Goal: Task Accomplishment & Management: Manage account settings

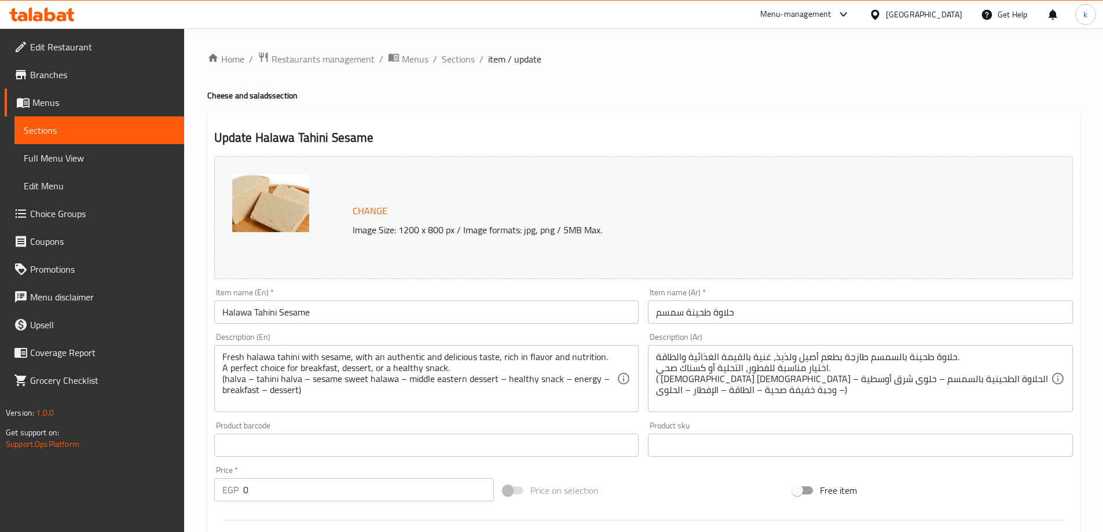
click at [950, 18] on div "[GEOGRAPHIC_DATA]" at bounding box center [924, 14] width 76 height 13
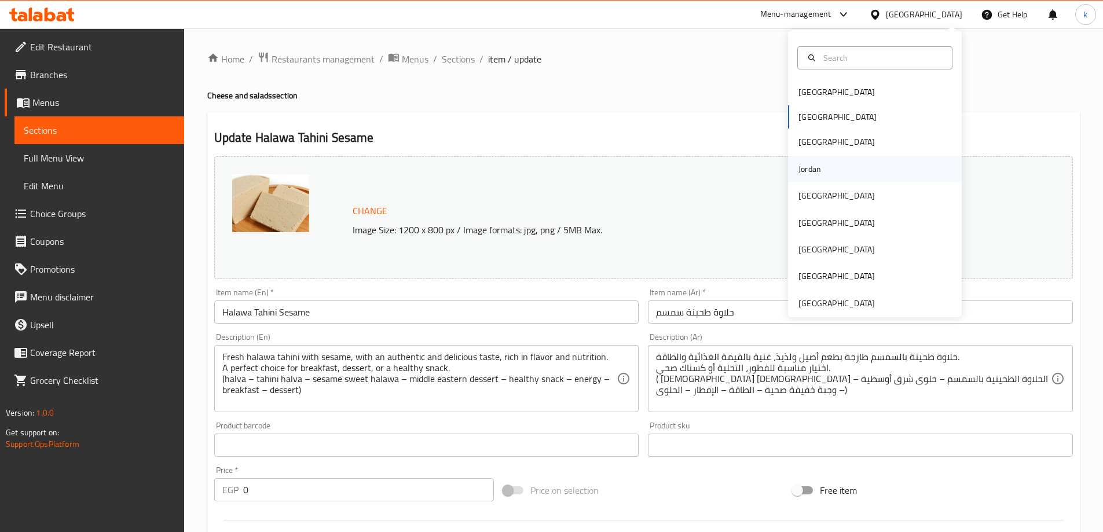
click at [818, 178] on div "Jordan" at bounding box center [809, 169] width 41 height 27
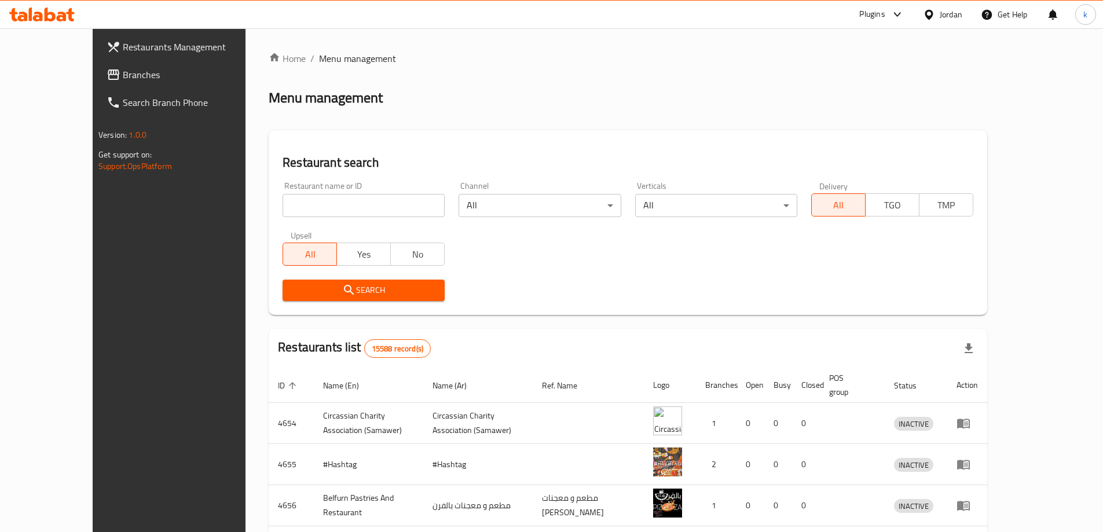
click at [351, 203] on input "search" at bounding box center [364, 205] width 162 height 23
paste input "743371"
type input "743371"
click button "Search" at bounding box center [364, 290] width 162 height 21
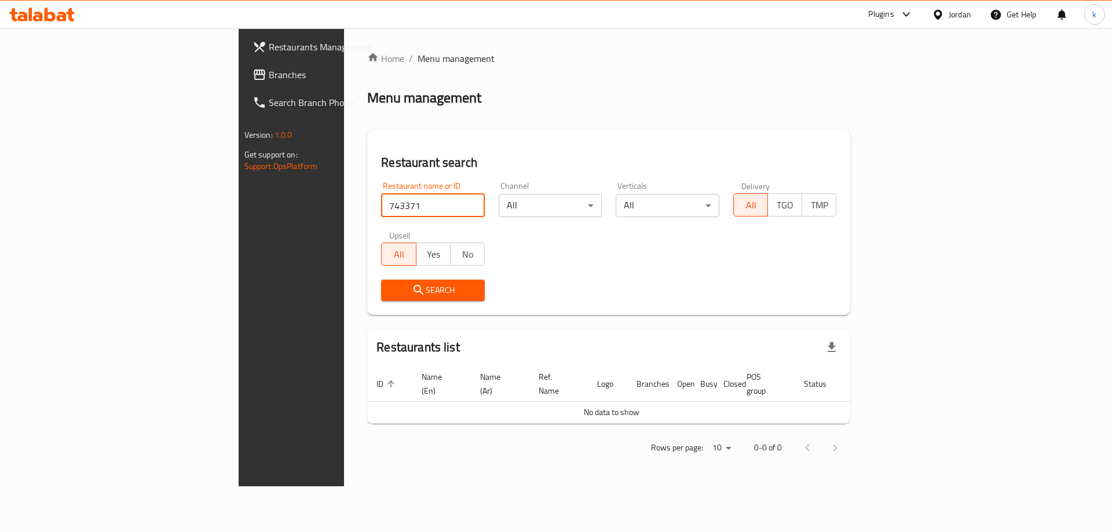
click at [269, 75] on span "Branches" at bounding box center [342, 75] width 146 height 14
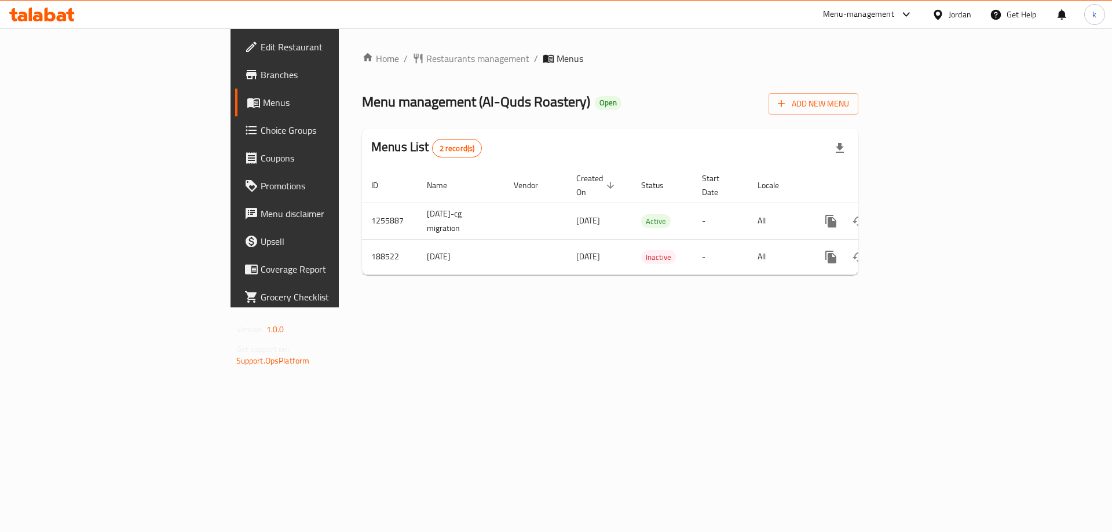
click at [261, 135] on span "Choice Groups" at bounding box center [334, 130] width 146 height 14
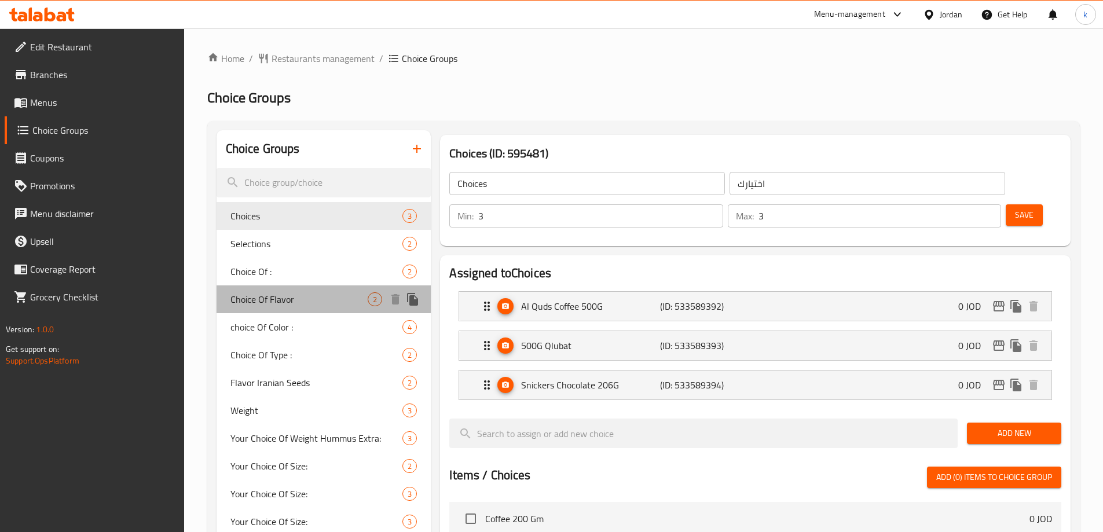
click at [302, 299] on span "Choice Of Flavor" at bounding box center [299, 299] width 138 height 14
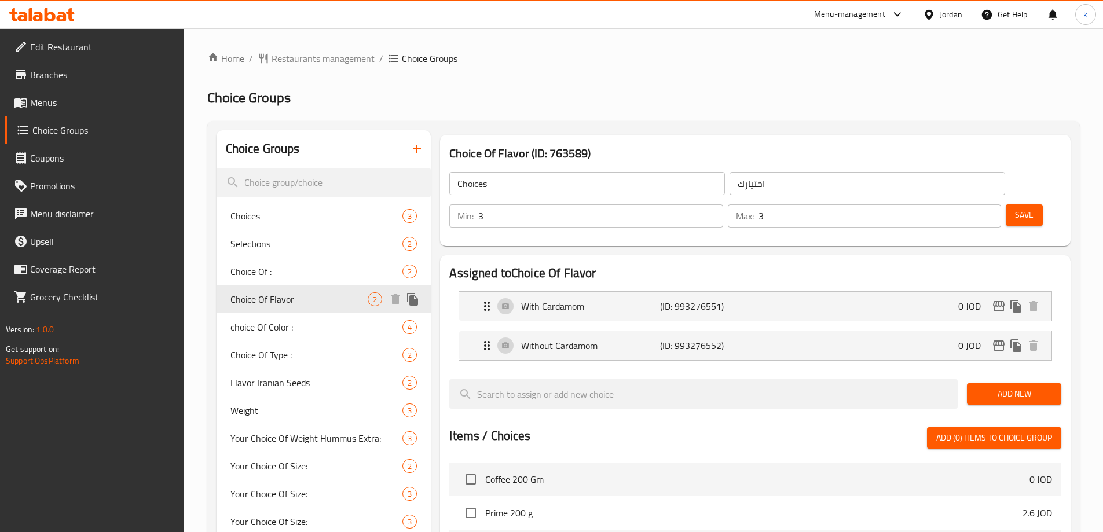
type input "Choice Of Flavor"
type input "اختيارك من النكهة"
type input "1"
click at [318, 328] on span "choice Of Color :" at bounding box center [299, 327] width 138 height 14
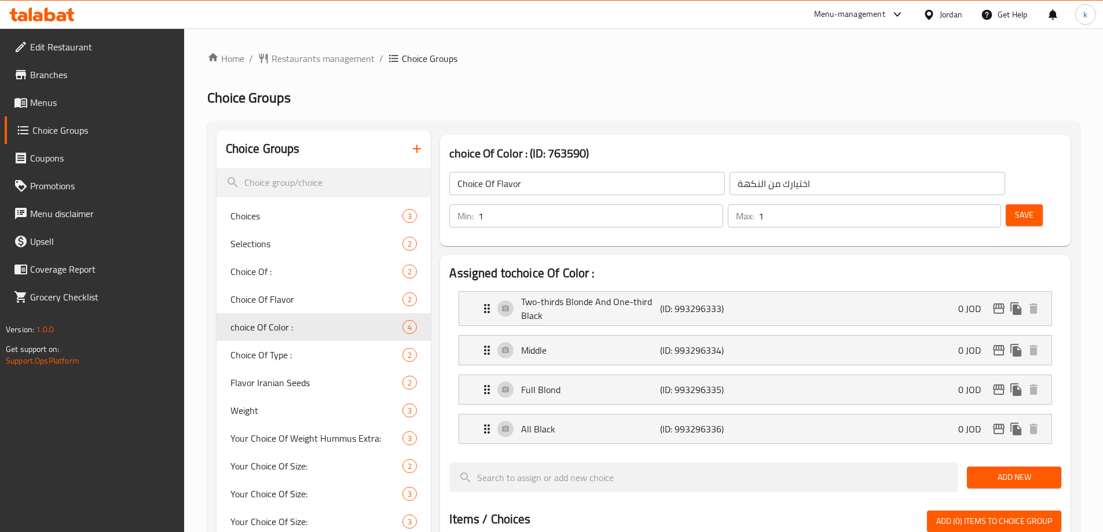
type input "choice Of Color :"
type input "اختيارك من اللون :"
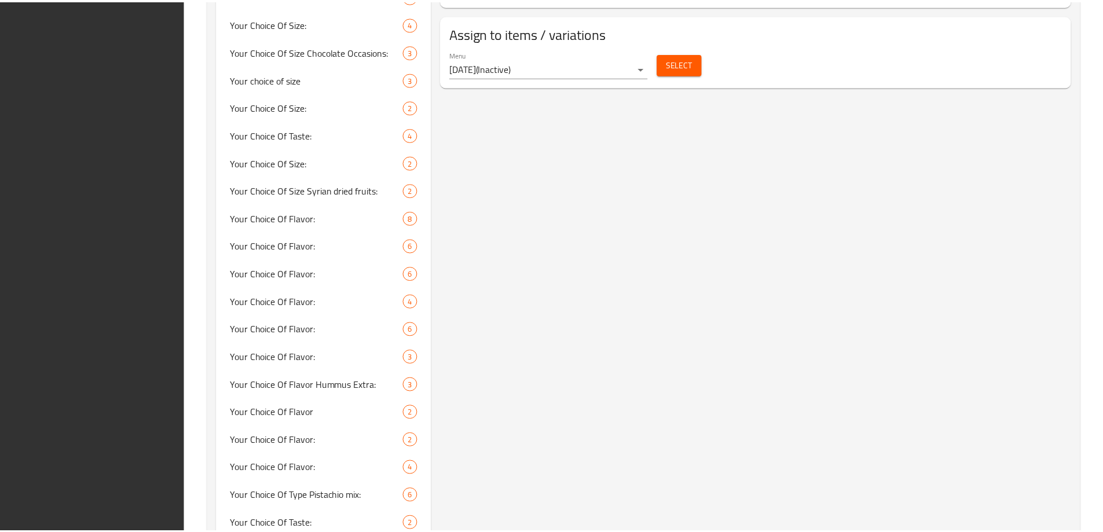
scroll to position [958, 0]
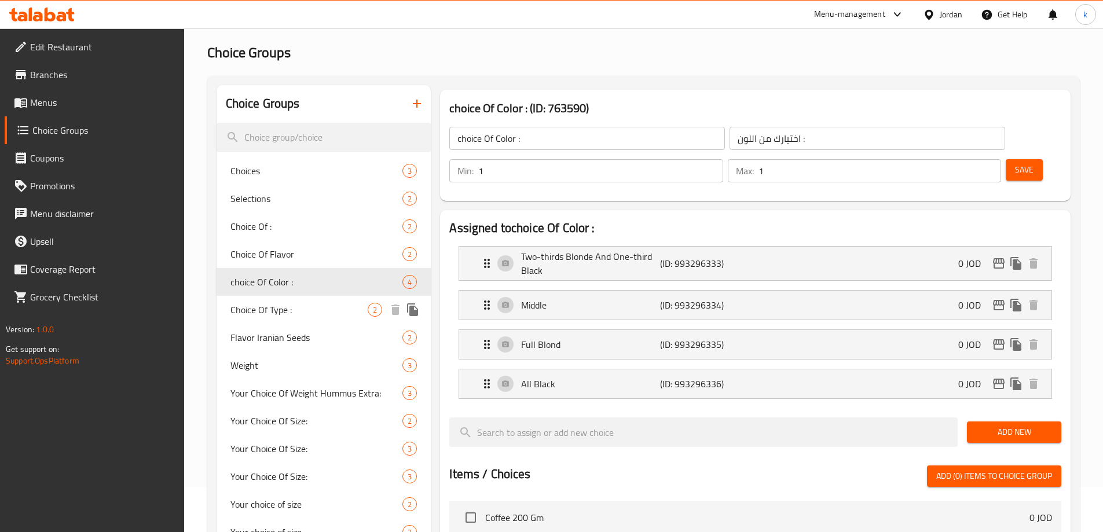
scroll to position [116, 0]
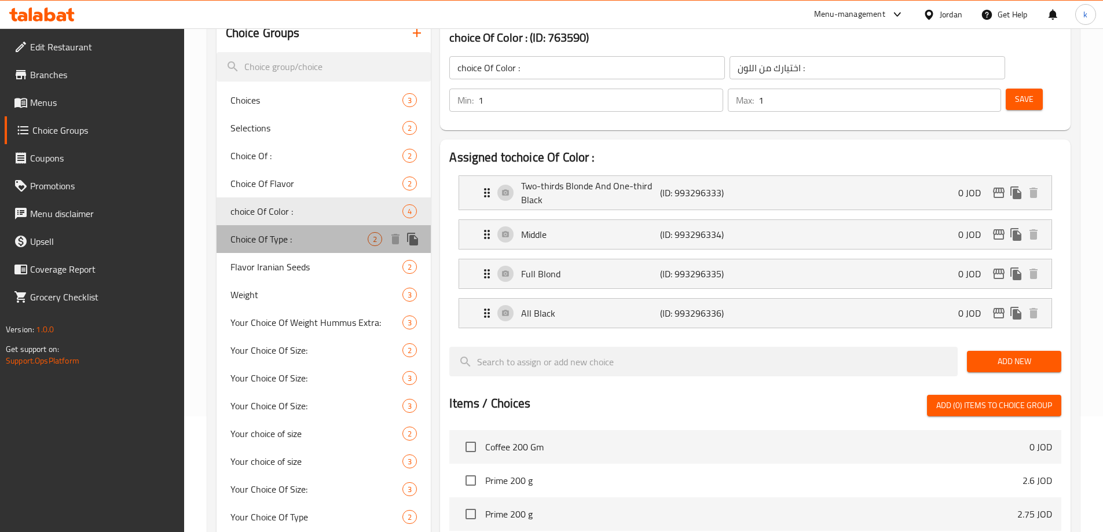
click at [295, 236] on span "Choice Of Type :" at bounding box center [299, 239] width 138 height 14
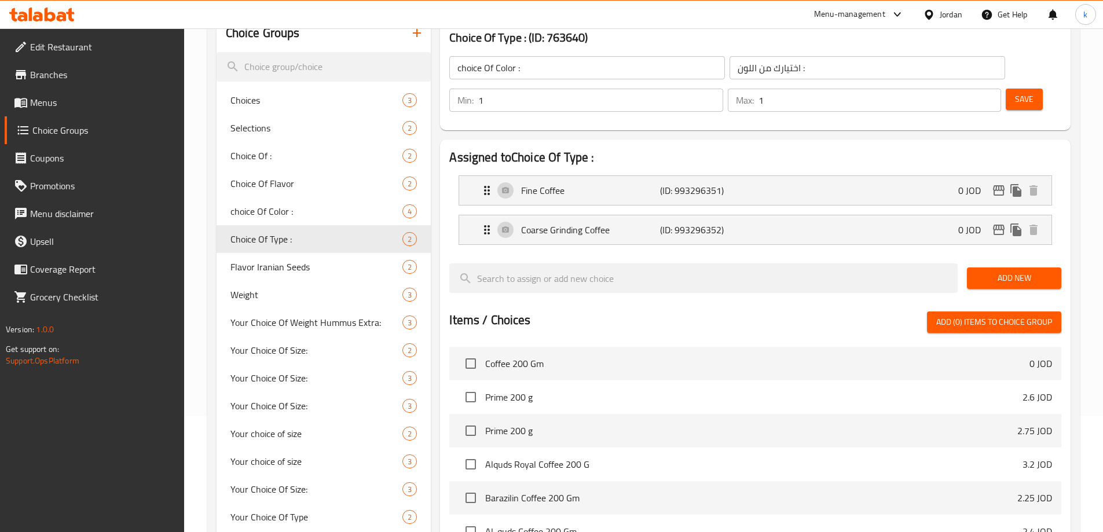
type input "Choice Of Type :"
type input "اختيارك من النوع :"
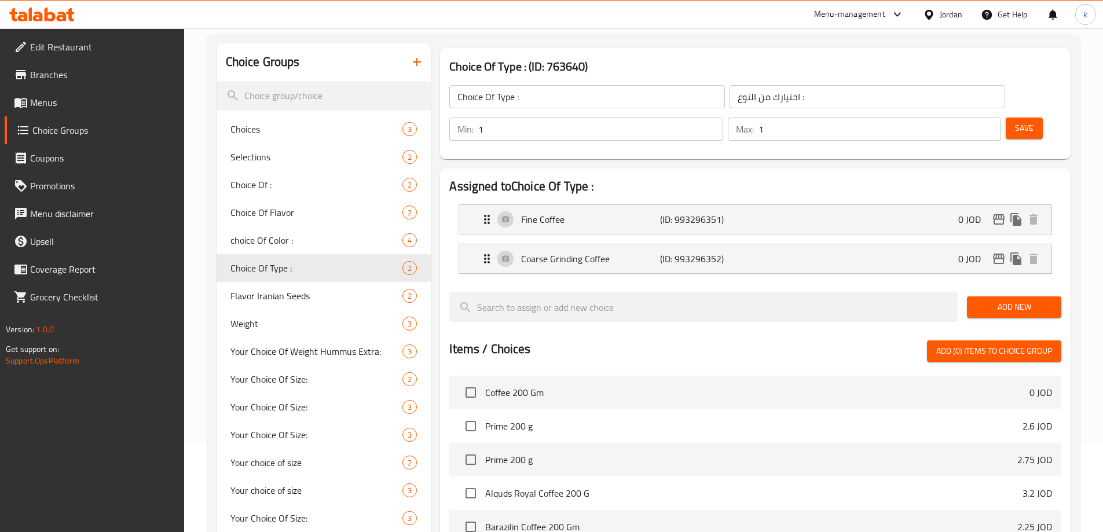
scroll to position [31, 0]
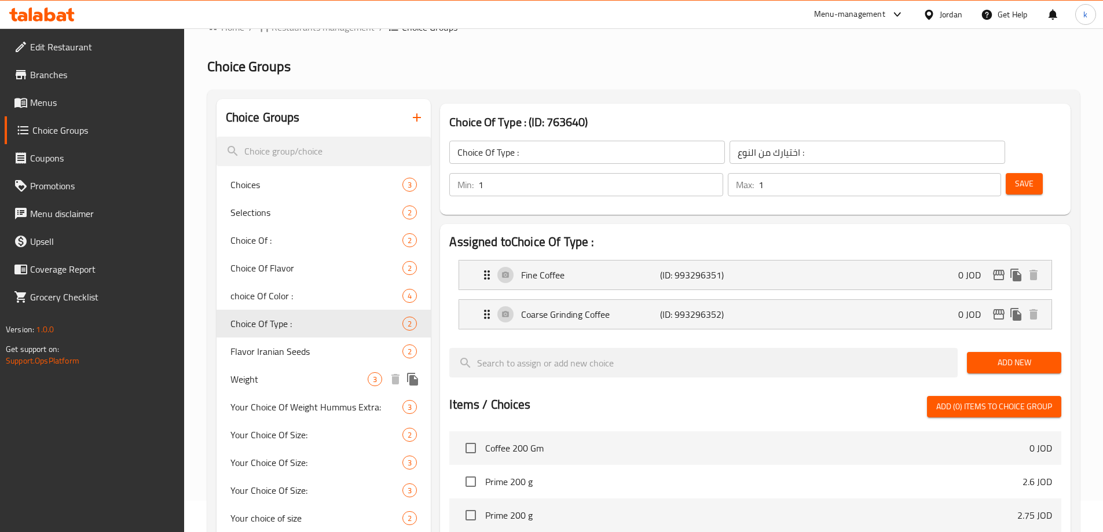
click at [256, 385] on span "Weight" at bounding box center [299, 379] width 138 height 14
type input "Weight"
type input "الوزن"
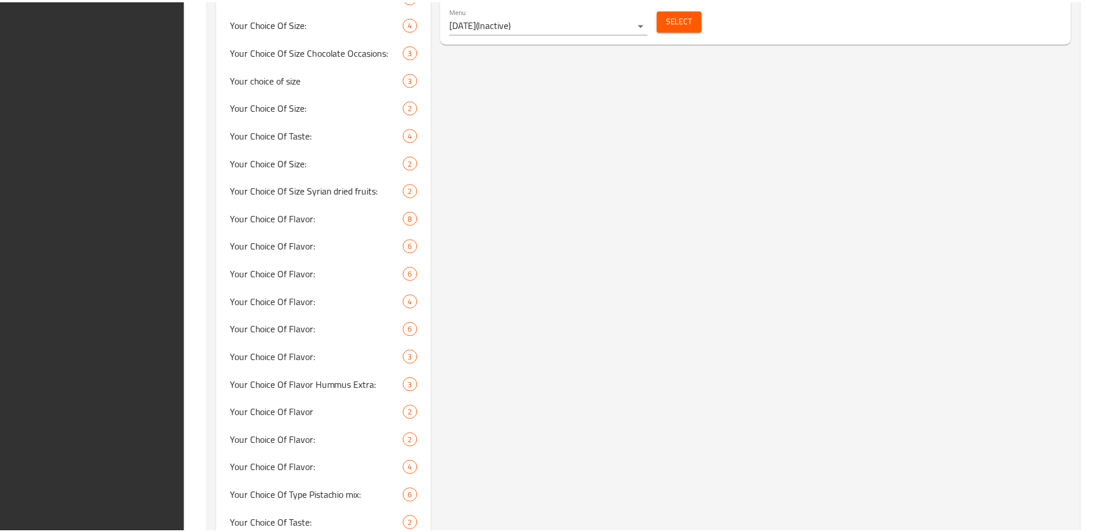
scroll to position [958, 0]
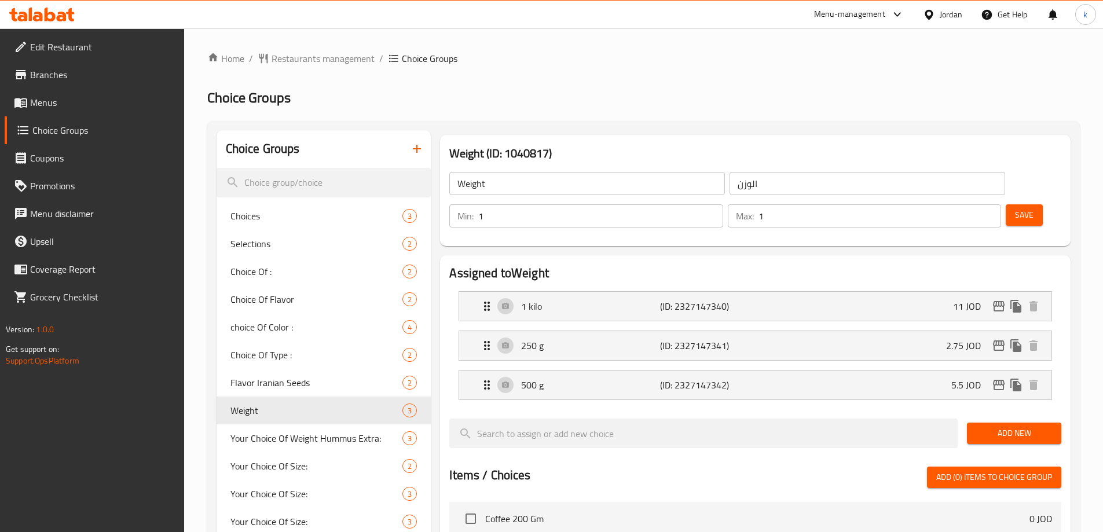
scroll to position [289, 0]
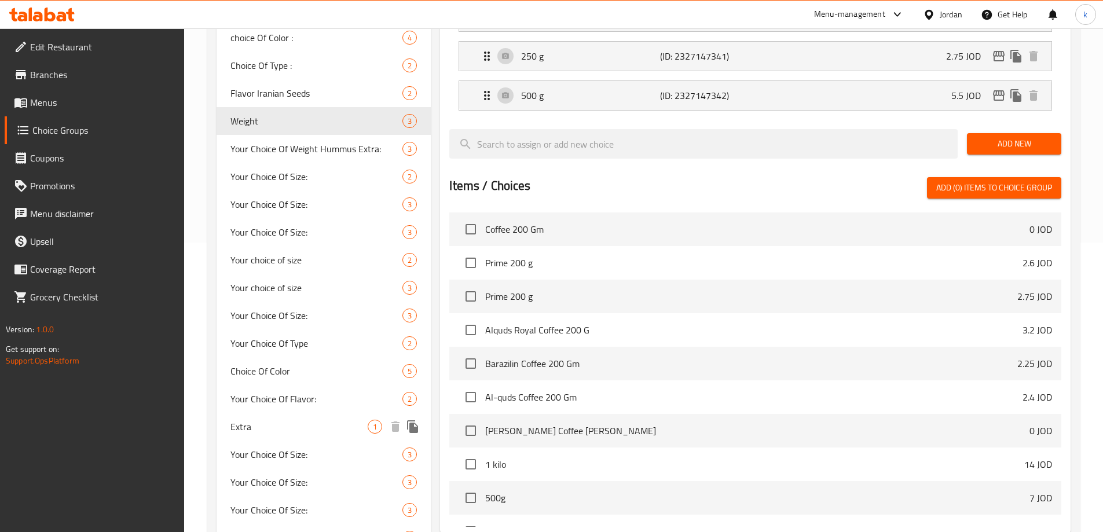
drag, startPoint x: 256, startPoint y: 423, endPoint x: 827, endPoint y: 19, distance: 700.3
click at [256, 423] on span "Extra" at bounding box center [299, 427] width 138 height 14
type input "Extra"
type input "اضافات"
type input "0"
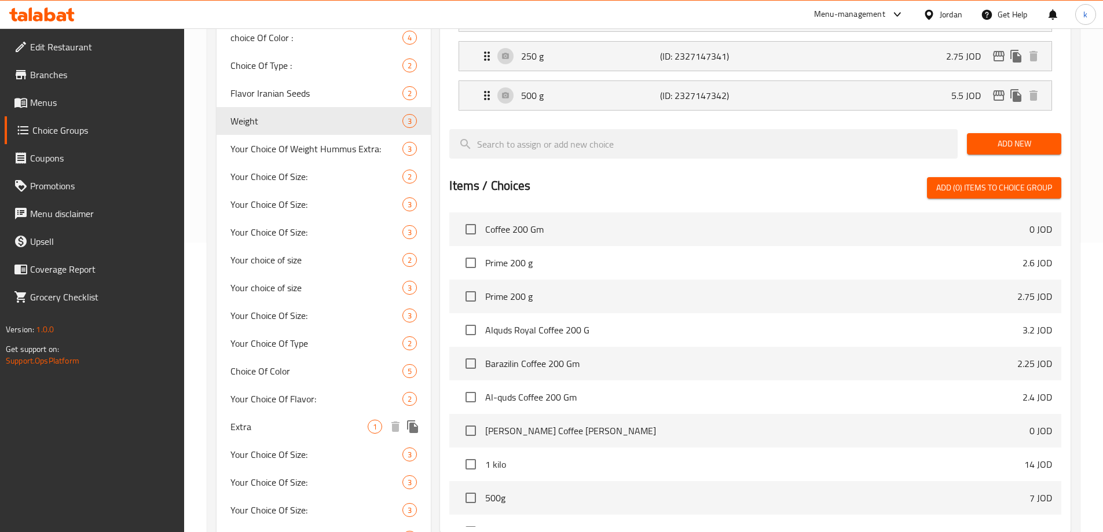
type input "0"
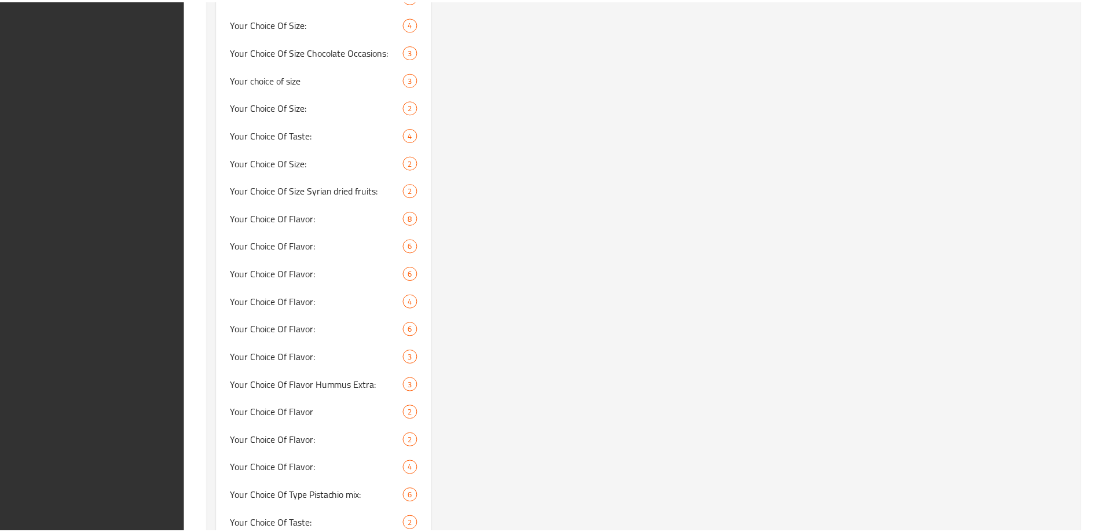
scroll to position [958, 0]
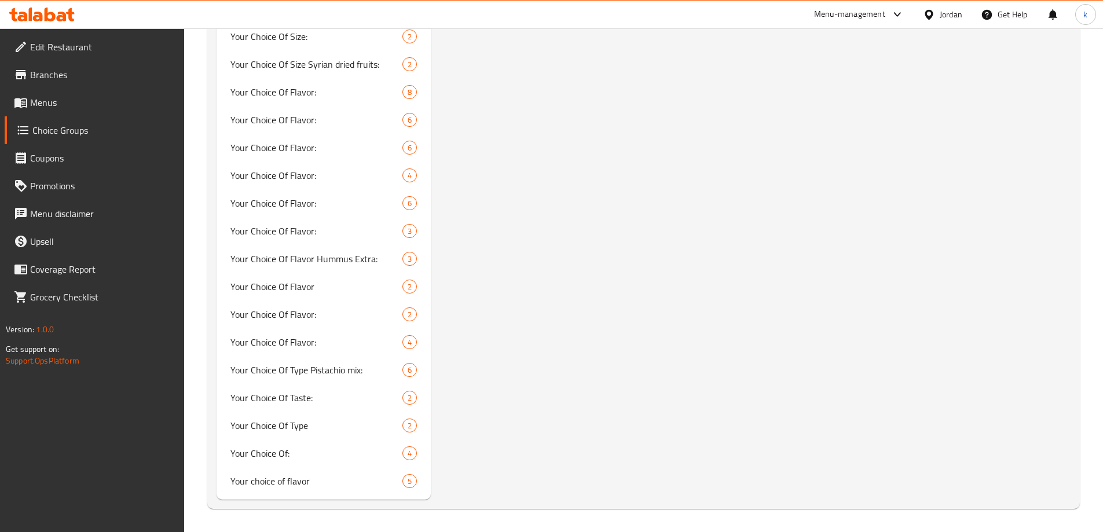
drag, startPoint x: 741, startPoint y: 244, endPoint x: 700, endPoint y: 253, distance: 42.1
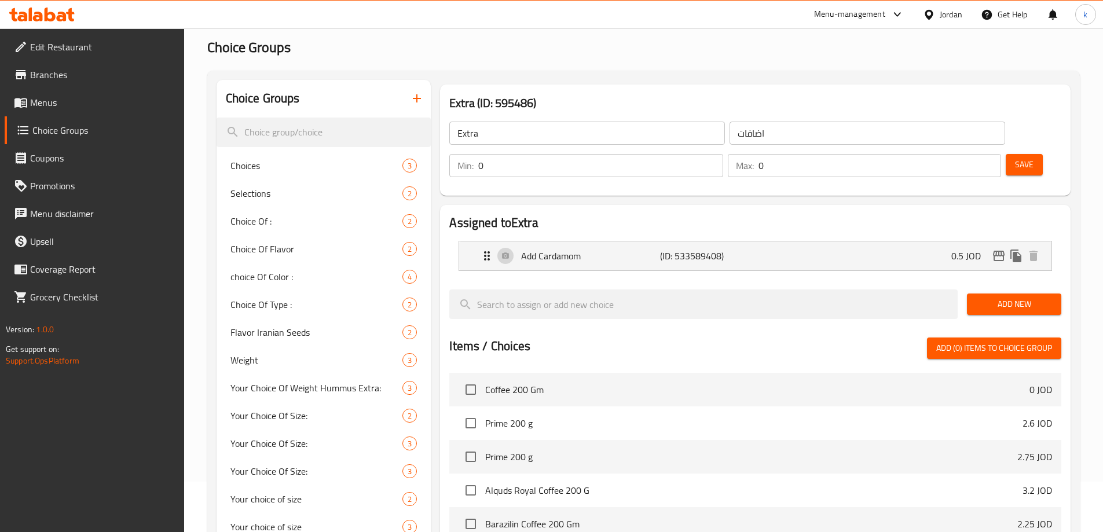
scroll to position [0, 0]
